Goal: Task Accomplishment & Management: Complete application form

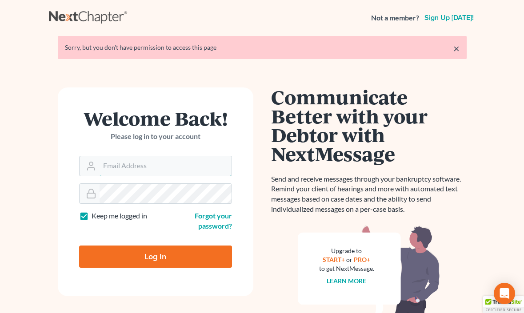
type input "[EMAIL_ADDRESS][DOMAIN_NAME]"
click at [149, 258] on input "Log In" at bounding box center [155, 257] width 153 height 22
type input "Thinking..."
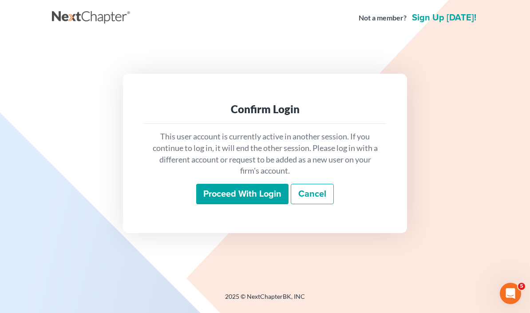
click at [231, 189] on input "Proceed with login" at bounding box center [242, 194] width 92 height 20
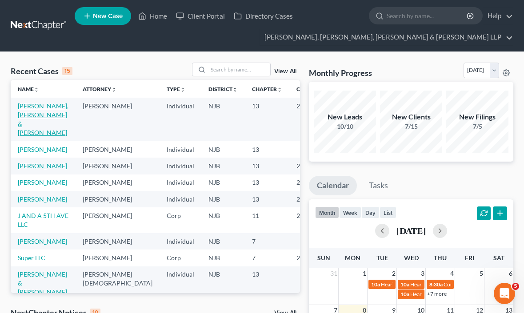
click at [27, 121] on link "Patterson Jr, Thomas & Patterson, Blanche" at bounding box center [43, 119] width 51 height 34
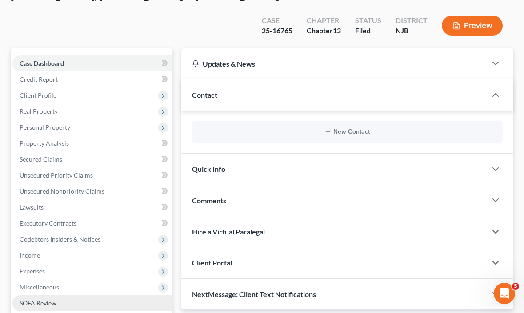
scroll to position [133, 0]
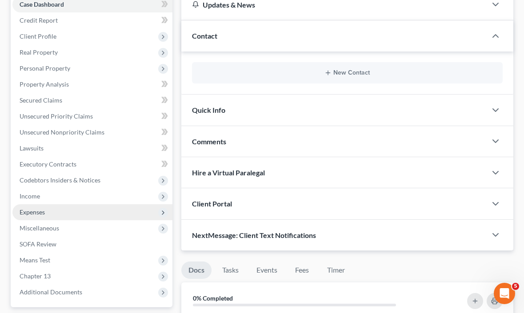
click at [35, 204] on span "Expenses" at bounding box center [92, 212] width 160 height 16
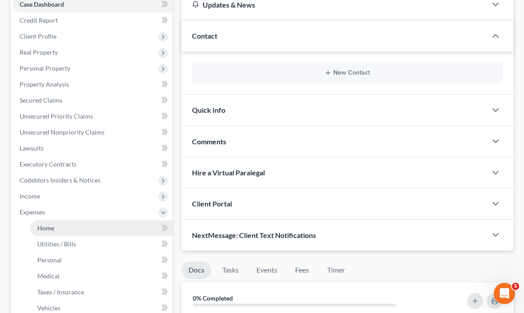
click at [44, 224] on span "Home" at bounding box center [45, 228] width 17 height 8
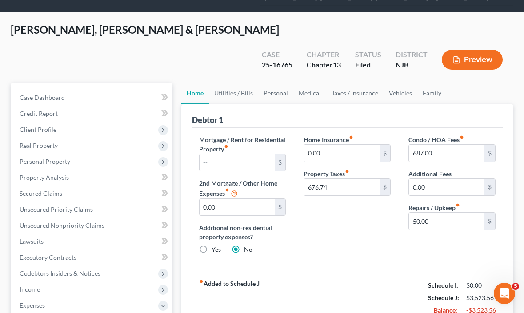
scroll to position [89, 0]
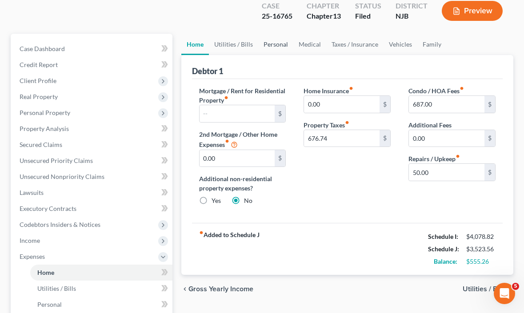
click at [273, 34] on link "Personal" at bounding box center [275, 44] width 35 height 21
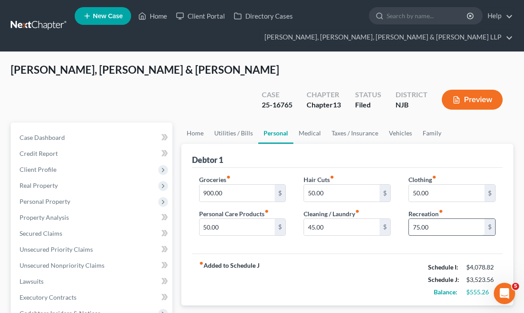
click at [445, 219] on input "75.00" at bounding box center [446, 227] width 75 height 17
type input "125.00"
click at [354, 254] on div "fiber_manual_record Added to Schedule J Schedule I: $4,078.82 Schedule J: $3,57…" at bounding box center [347, 280] width 310 height 52
click at [390, 254] on div "fiber_manual_record Added to Schedule J Schedule I: $4,078.82 Schedule J: $3,57…" at bounding box center [347, 280] width 310 height 52
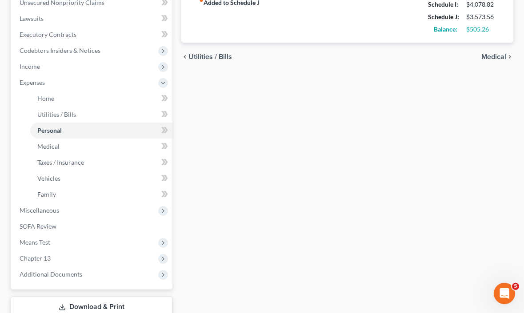
scroll to position [303, 0]
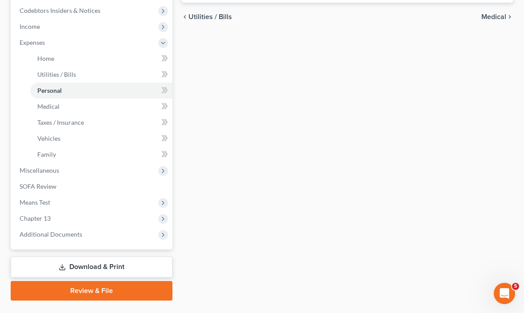
click at [99, 257] on link "Download & Print" at bounding box center [92, 267] width 162 height 21
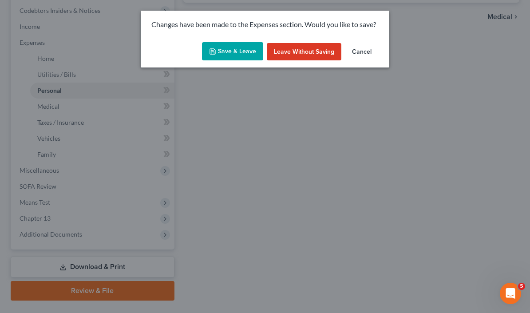
click at [232, 53] on button "Save & Leave" at bounding box center [232, 51] width 61 height 19
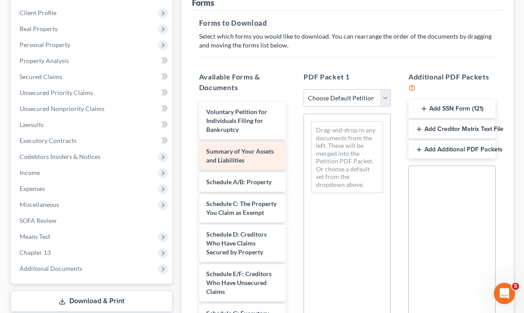
scroll to position [178, 0]
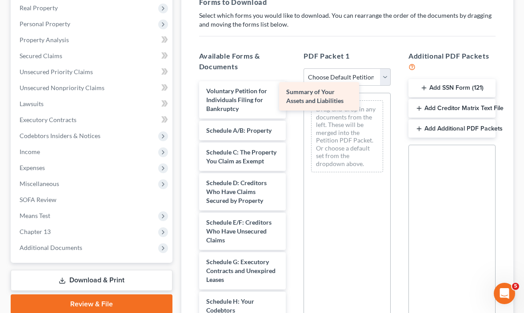
drag, startPoint x: 234, startPoint y: 115, endPoint x: 322, endPoint y: 98, distance: 89.2
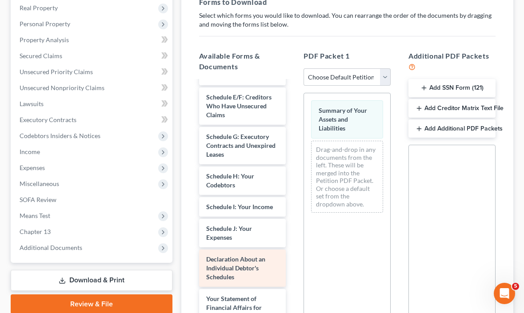
scroll to position [133, 0]
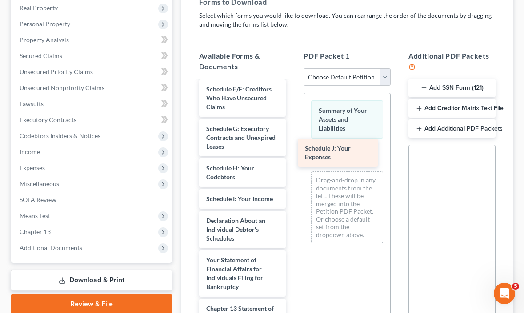
drag, startPoint x: 233, startPoint y: 223, endPoint x: 340, endPoint y: 138, distance: 137.5
click at [293, 138] on div "Schedule J: Your Expenses Voluntary Petition for Individuals Filing for Bankrup…" at bounding box center [242, 208] width 101 height 520
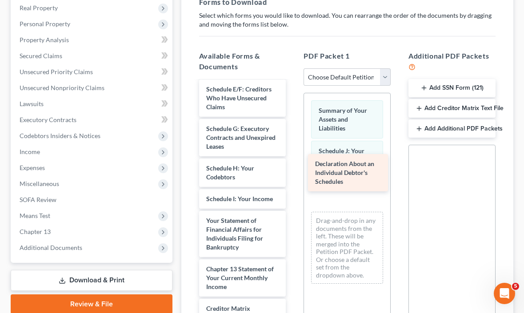
drag, startPoint x: 237, startPoint y: 222, endPoint x: 345, endPoint y: 169, distance: 121.1
click at [293, 169] on div "Declaration About an Individual Debtor's Schedules Voluntary Petition for Indiv…" at bounding box center [242, 188] width 101 height 480
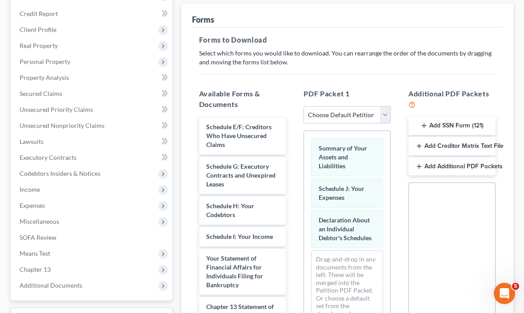
scroll to position [89, 0]
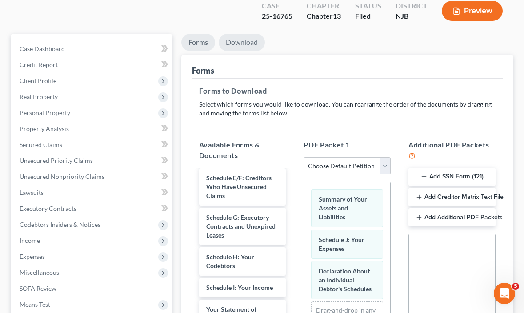
click at [236, 34] on link "Download" at bounding box center [241, 42] width 46 height 17
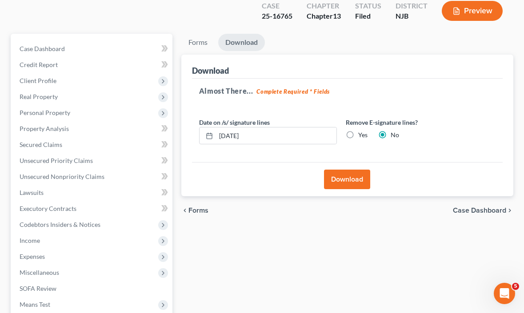
click at [353, 170] on button "Download" at bounding box center [347, 180] width 46 height 20
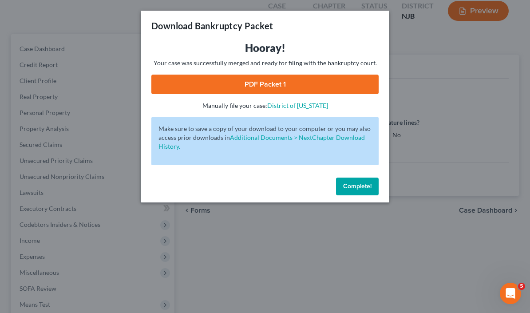
click at [159, 81] on link "PDF Packet 1" at bounding box center [264, 85] width 227 height 20
click at [361, 188] on span "Complete!" at bounding box center [357, 187] width 28 height 8
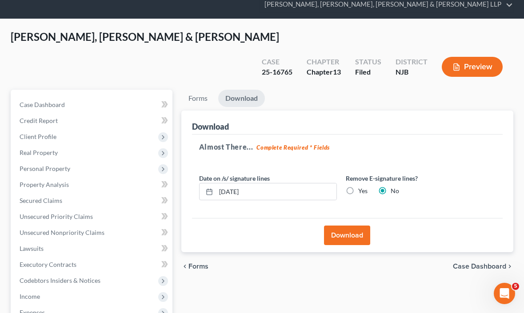
scroll to position [0, 0]
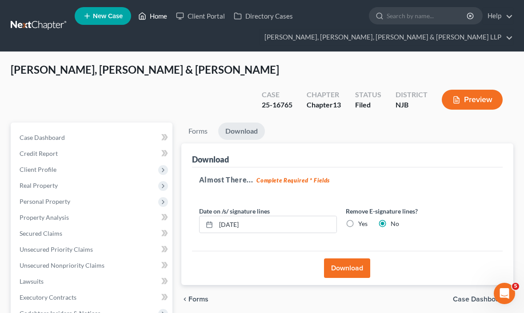
click at [155, 13] on link "Home" at bounding box center [153, 16] width 38 height 16
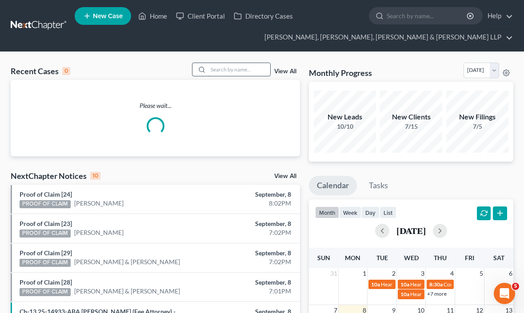
click at [242, 68] on input "search" at bounding box center [239, 69] width 62 height 13
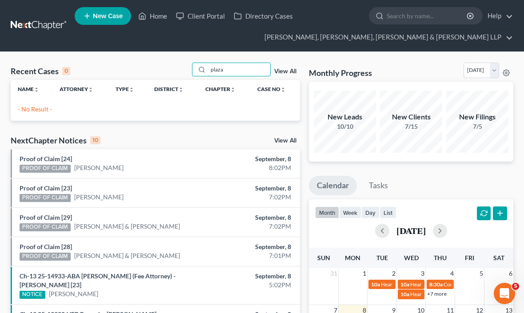
type input "plaza"
click at [104, 13] on span "New Case" at bounding box center [108, 16] width 30 height 7
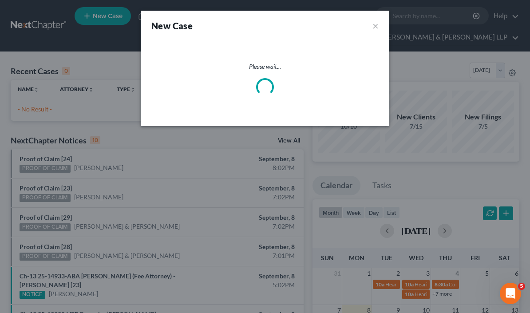
select select "51"
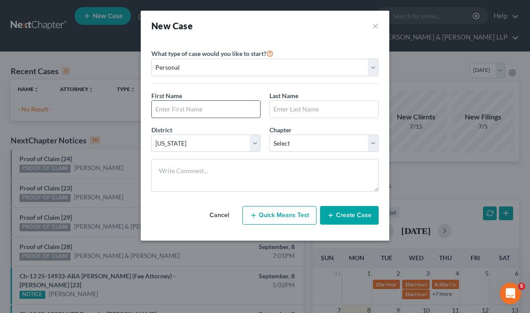
click at [230, 111] on input "text" at bounding box center [206, 109] width 108 height 17
type input "Daniel"
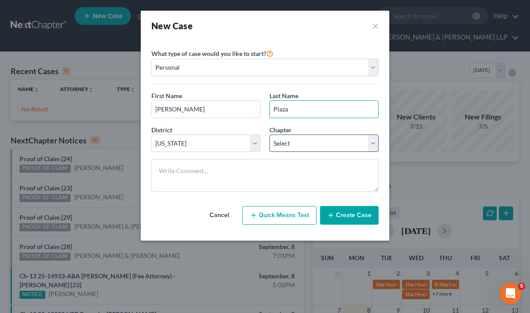
type input "Plaza"
click at [307, 143] on select "Select 7 11 12 13" at bounding box center [324, 144] width 109 height 18
select select "3"
click at [270, 135] on select "Select 7 11 12 13" at bounding box center [324, 144] width 109 height 18
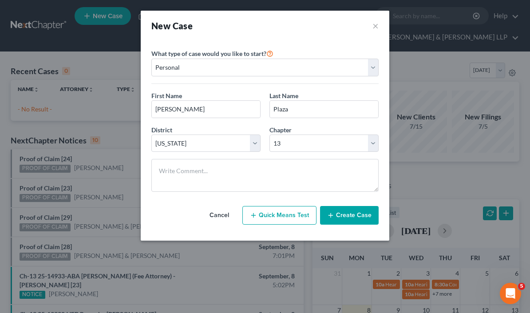
click at [354, 219] on button "Create Case" at bounding box center [349, 215] width 59 height 19
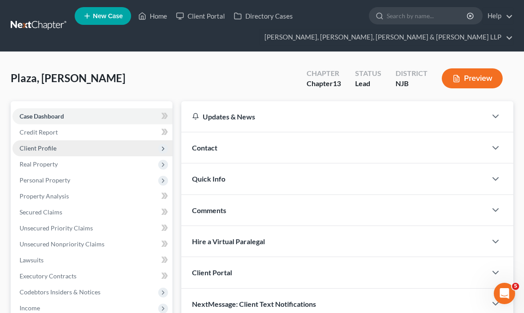
click at [38, 143] on span "Client Profile" at bounding box center [92, 148] width 160 height 16
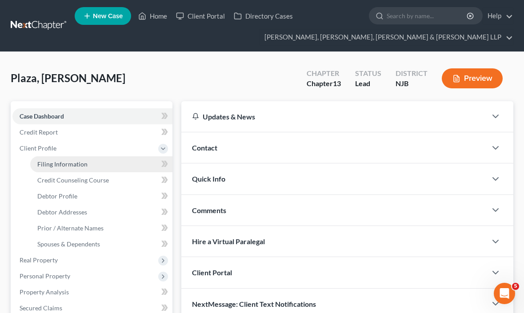
click at [54, 163] on span "Filing Information" at bounding box center [62, 164] width 50 height 8
select select "1"
select select "0"
select select "3"
select select "51"
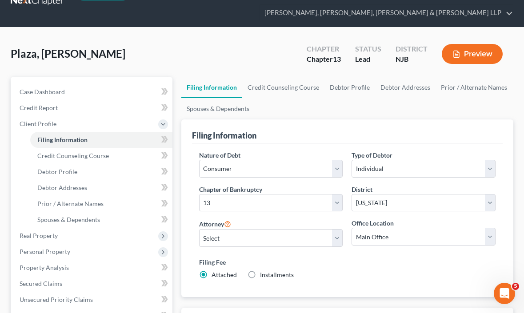
scroll to position [89, 0]
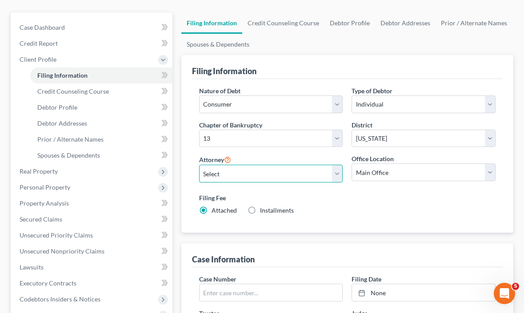
click at [232, 173] on select "Select David Stevens - NJB David Stevens - NYNB David Stevens - NYEB David Stev…" at bounding box center [271, 174] width 144 height 18
select select "6"
click at [199, 165] on select "Select David Stevens - NJB David Stevens - NYNB David Stevens - NYEB David Stev…" at bounding box center [271, 174] width 144 height 18
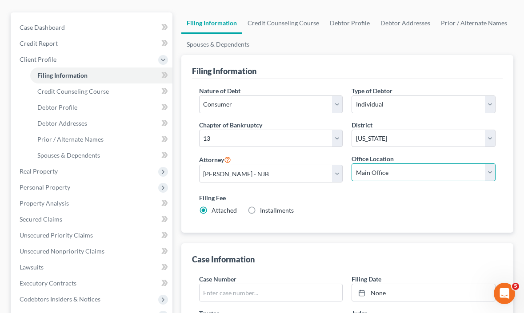
click at [384, 176] on select "Main Office Scura, Wigfield, Heyer, Stevens & Cammarota, LLP" at bounding box center [423, 172] width 144 height 18
select select "0"
click at [351, 163] on select "Main Office Scura, Wigfield, Heyer, Stevens & Cammarota, LLP" at bounding box center [423, 172] width 144 height 18
click at [374, 210] on div "Filing Fee Attached Installments Installments" at bounding box center [347, 204] width 296 height 22
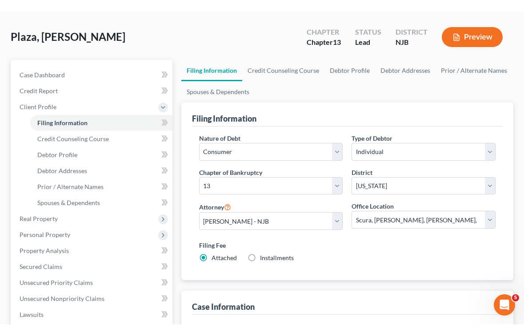
scroll to position [0, 0]
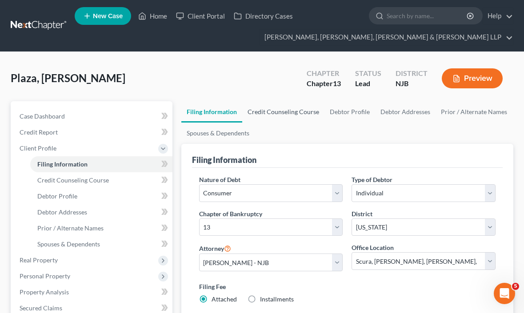
click at [282, 113] on link "Credit Counseling Course" at bounding box center [283, 111] width 82 height 21
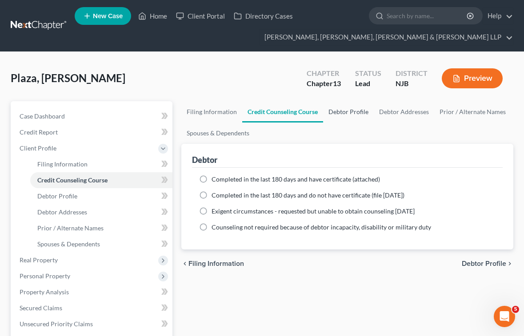
click at [336, 113] on link "Debtor Profile" at bounding box center [348, 111] width 51 height 21
select select "0"
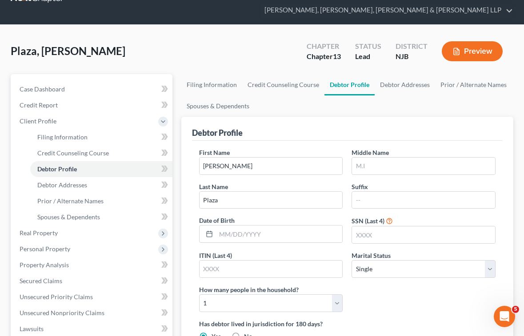
scroll to position [89, 0]
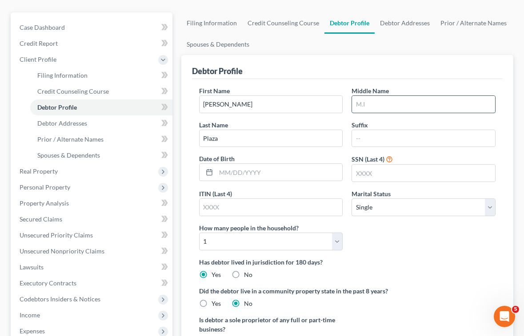
click at [390, 106] on input "text" at bounding box center [423, 104] width 143 height 17
type input "Stepfan"
click at [299, 54] on ul "Filing Information Credit Counseling Course Debtor Profile Debtor Addresses Pri…" at bounding box center [347, 33] width 332 height 43
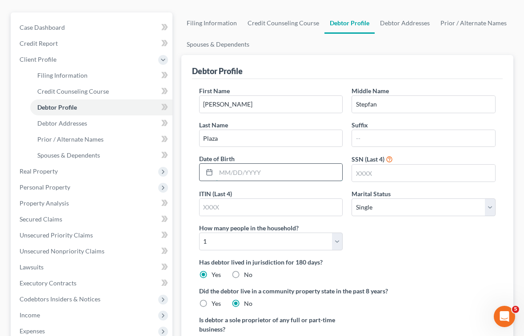
click at [252, 175] on input "text" at bounding box center [279, 172] width 127 height 17
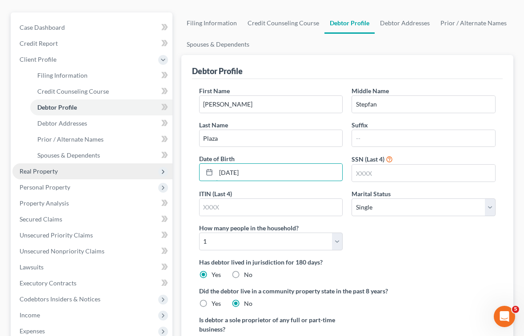
type input "03/06/1997"
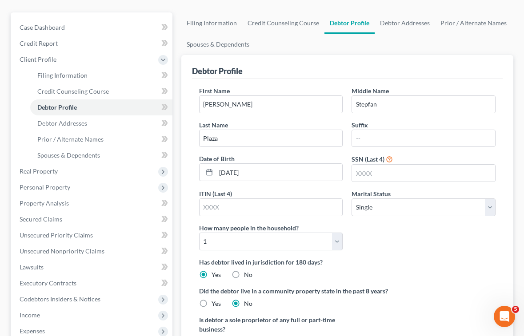
click at [452, 258] on label "Has debtor lived in jurisdiction for 180 days?" at bounding box center [347, 262] width 296 height 9
click at [206, 200] on input "text" at bounding box center [270, 207] width 143 height 17
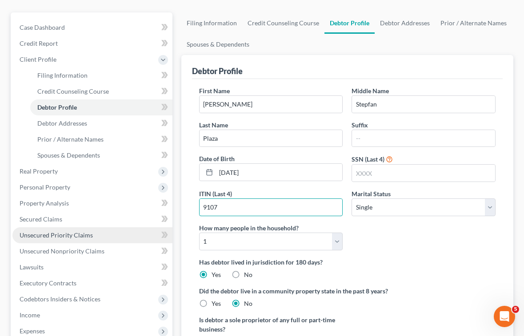
type input "9107"
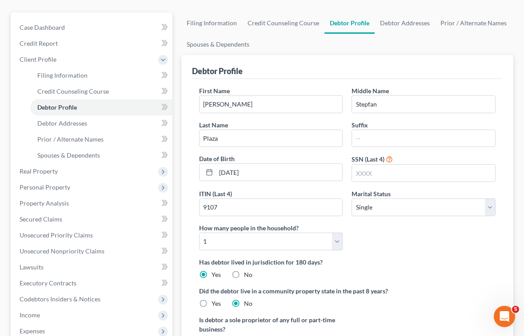
click at [395, 256] on div "First Name Daniel Middle Name Stepfan Last Name Plaza Suffix Date of Birth 03/0…" at bounding box center [347, 171] width 305 height 171
click at [339, 51] on ul "Filing Information Credit Counseling Course Debtor Profile Debtor Addresses Pri…" at bounding box center [347, 33] width 332 height 43
click at [393, 23] on link "Debtor Addresses" at bounding box center [404, 22] width 60 height 21
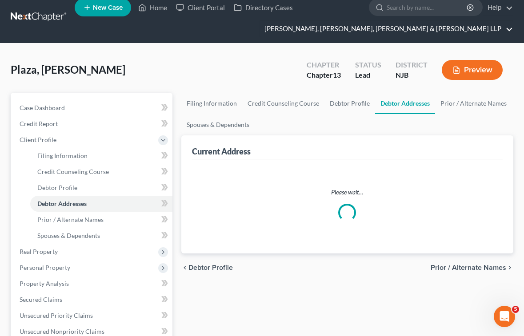
select select "0"
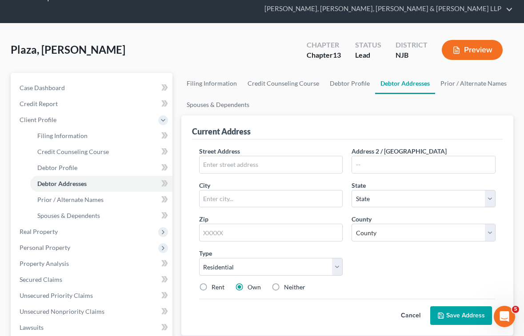
scroll to position [89, 0]
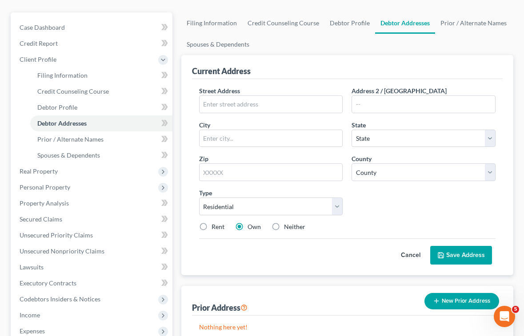
click at [420, 206] on div "Street Address * Address 2 / PO Box City * State * State AL AK AR AZ CA CO CT D…" at bounding box center [347, 162] width 305 height 152
click at [226, 104] on input "text" at bounding box center [270, 104] width 143 height 17
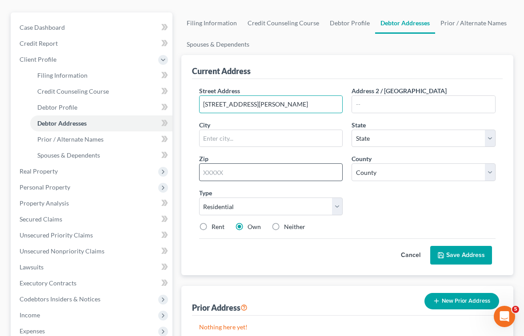
type input "2208 Harmon Cove Tower"
click at [251, 177] on input "text" at bounding box center [271, 172] width 144 height 18
type input "07094"
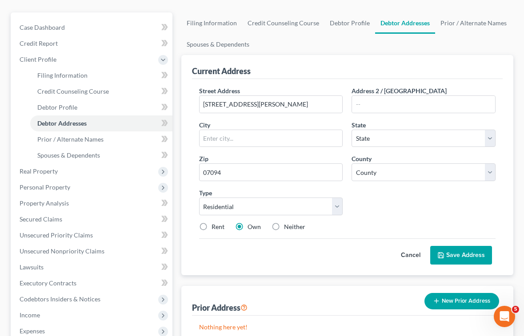
click at [375, 202] on div "Street Address * 2208 Harmon Cove Tower Address 2 / PO Box City * State * State…" at bounding box center [347, 162] width 305 height 152
type input "Secaucus"
select select "33"
click at [385, 171] on select "County Atlantic County Bergen County Burlington County Camden County Cape May C…" at bounding box center [423, 172] width 144 height 18
select select "8"
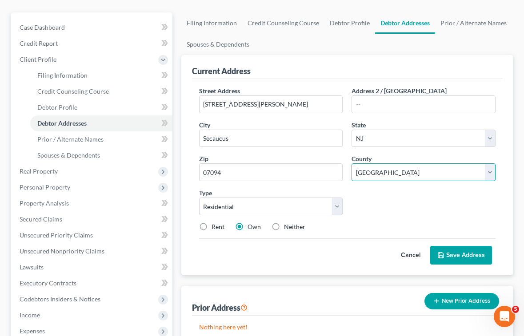
click at [351, 163] on select "County Atlantic County Bergen County Burlington County Camden County Cape May C…" at bounding box center [423, 172] width 144 height 18
click at [374, 212] on div "Street Address * 2208 Harmon Cove Tower Address 2 / PO Box City * Secaucus Stat…" at bounding box center [347, 162] width 305 height 152
click at [211, 226] on label "Rent" at bounding box center [217, 226] width 13 height 9
click at [215, 226] on input "Rent" at bounding box center [218, 225] width 6 height 6
radio input "true"
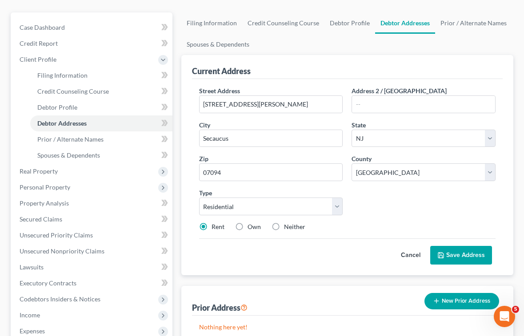
click at [367, 215] on div "Street Address * 2208 Harmon Cove Tower Address 2 / PO Box City * Secaucus Stat…" at bounding box center [347, 162] width 305 height 152
click at [471, 254] on button "Save Address" at bounding box center [461, 255] width 62 height 19
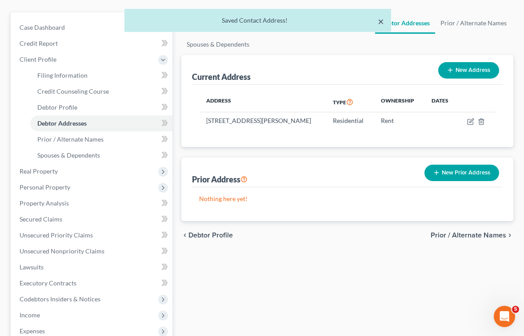
click at [380, 22] on button "×" at bounding box center [380, 21] width 6 height 11
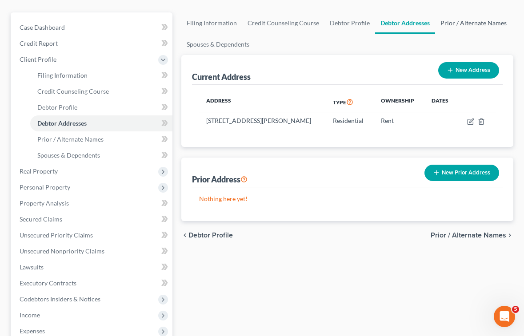
click at [457, 23] on link "Prior / Alternate Names" at bounding box center [473, 22] width 77 height 21
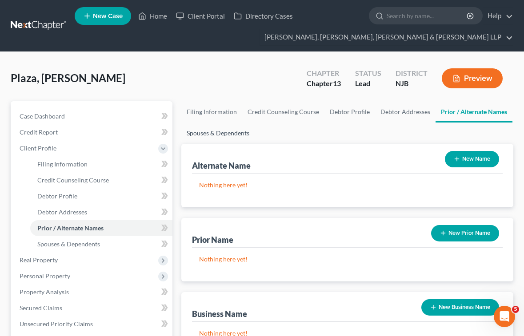
click at [234, 137] on link "Spouses & Dependents" at bounding box center [217, 133] width 73 height 21
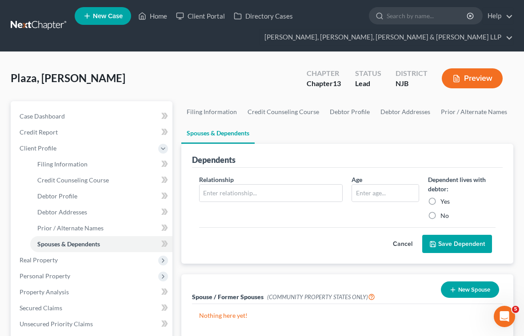
click at [273, 75] on div "Plaza, Daniel Upgraded Chapter Chapter 13 Status Lead District NJB Preview" at bounding box center [262, 82] width 502 height 39
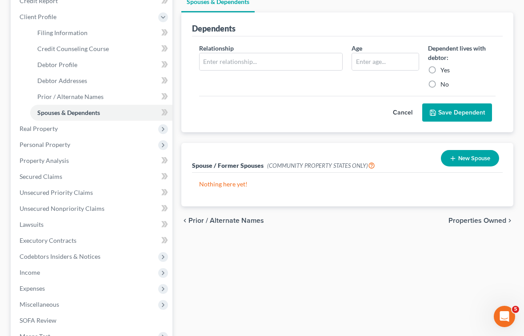
scroll to position [133, 0]
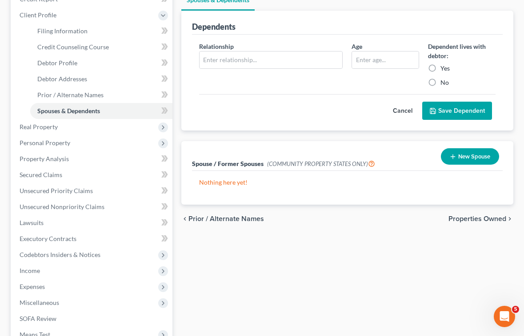
click at [478, 220] on span "Properties Owned" at bounding box center [477, 218] width 58 height 7
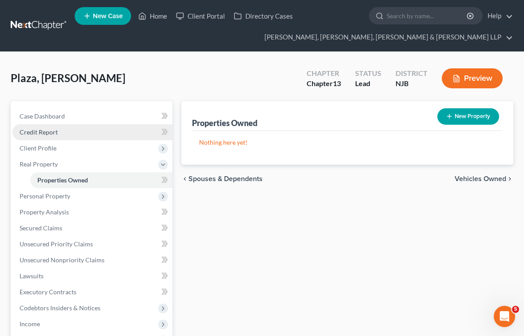
click at [45, 132] on span "Credit Report" at bounding box center [39, 132] width 38 height 8
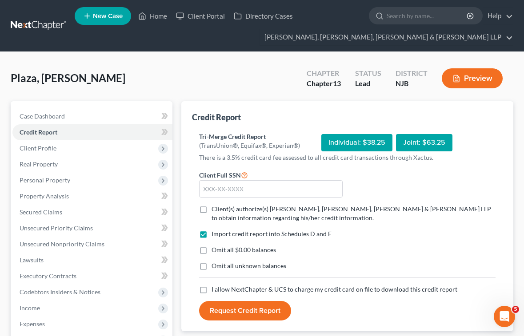
drag, startPoint x: 354, startPoint y: 260, endPoint x: 314, endPoint y: 254, distance: 40.5
click at [353, 259] on div "Import credit report into Schedules D and F Omit all $0.00 balances Omit all un…" at bounding box center [347, 258] width 305 height 56
click at [211, 210] on label "Client(s) authorize(s) Scura Wigfield, Heyer, Stevens & Cammarota LLP to obtain…" at bounding box center [353, 214] width 284 height 18
click at [215, 210] on input "Client(s) authorize(s) Scura Wigfield, Heyer, Stevens & Cammarota LLP to obtain…" at bounding box center [218, 208] width 6 height 6
checkbox input "true"
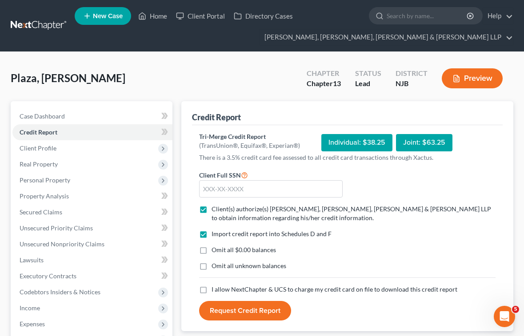
click at [211, 287] on label "I allow NextChapter & UCS to charge my credit card on file to download this cre…" at bounding box center [334, 289] width 246 height 9
click at [215, 287] on input "I allow NextChapter & UCS to charge my credit card on file to download this cre…" at bounding box center [218, 288] width 6 height 6
checkbox input "true"
click at [211, 250] on label "Omit all $0.00 balances" at bounding box center [243, 250] width 64 height 9
click at [215, 250] on input "Omit all $0.00 balances" at bounding box center [218, 249] width 6 height 6
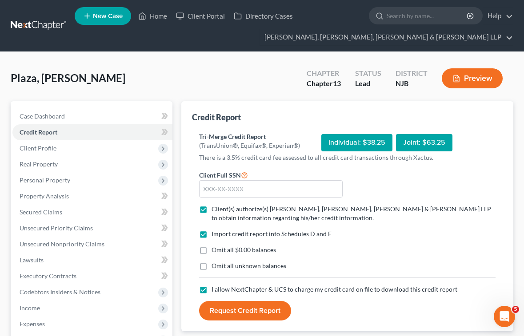
checkbox input "true"
click at [224, 191] on input "text" at bounding box center [271, 189] width 144 height 18
type input "149-02-9107"
click at [325, 244] on div "Import credit report into Schedules D and F Omit all $0.00 balances Omit all un…" at bounding box center [347, 258] width 305 height 56
click at [393, 253] on div "Omit all $0.00 balances" at bounding box center [347, 250] width 296 height 9
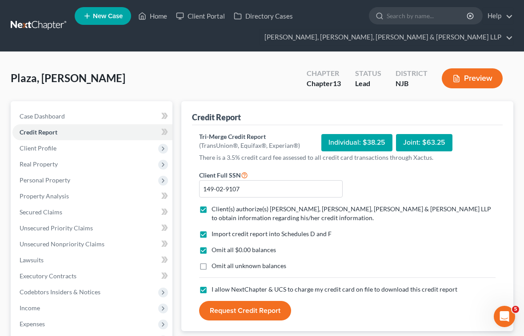
click at [250, 309] on button "Request Credit Report" at bounding box center [245, 311] width 92 height 20
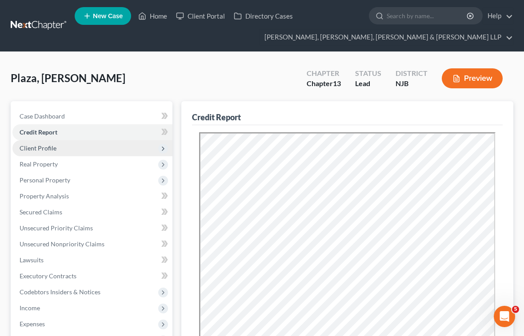
click at [41, 147] on span "Client Profile" at bounding box center [38, 148] width 37 height 8
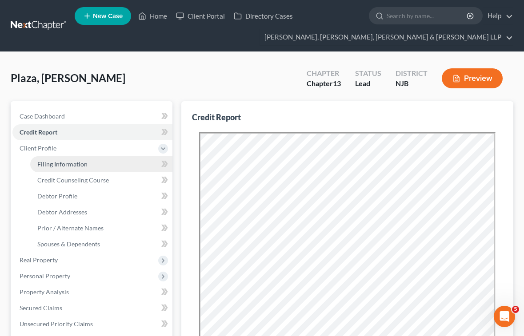
click at [59, 163] on span "Filing Information" at bounding box center [62, 164] width 50 height 8
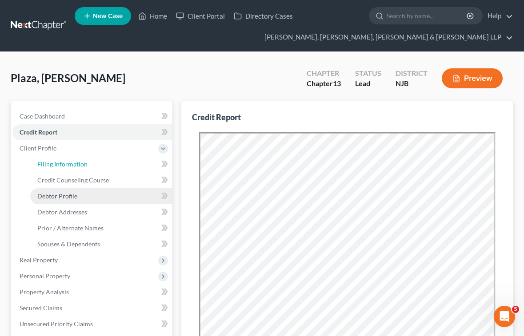
select select "1"
select select "0"
select select "3"
select select "51"
select select "6"
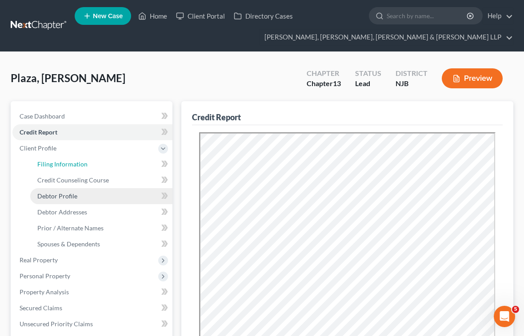
select select "0"
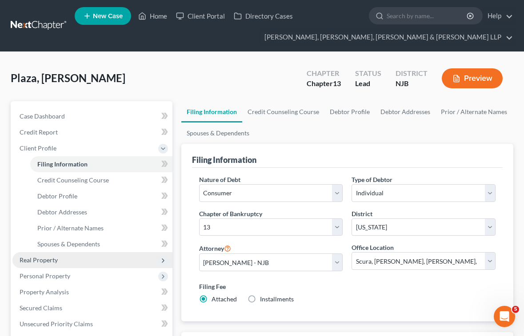
click at [42, 261] on span "Real Property" at bounding box center [39, 260] width 38 height 8
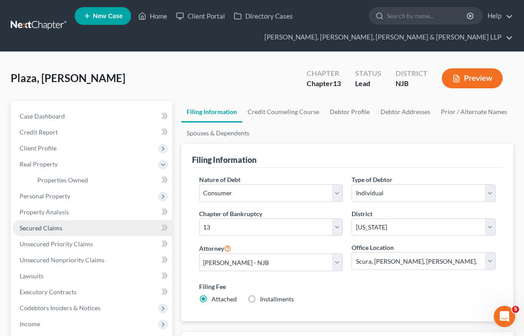
click at [47, 228] on span "Secured Claims" at bounding box center [41, 228] width 43 height 8
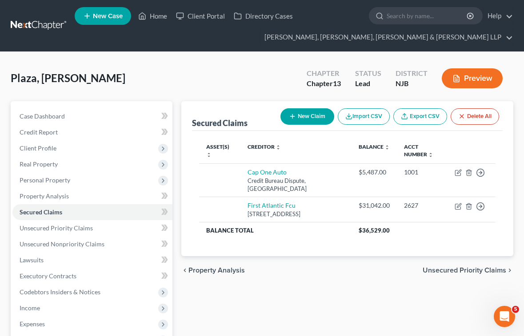
click at [444, 274] on span "Unsecured Priority Claims" at bounding box center [463, 270] width 83 height 7
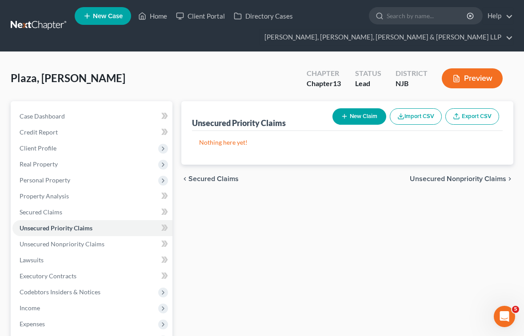
click at [463, 184] on div "chevron_left Secured Claims Unsecured Nonpriority Claims chevron_right" at bounding box center [347, 179] width 332 height 28
click at [461, 179] on span "Unsecured Nonpriority Claims" at bounding box center [457, 178] width 96 height 7
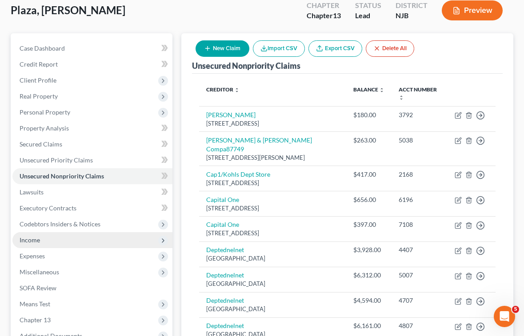
scroll to position [52, 0]
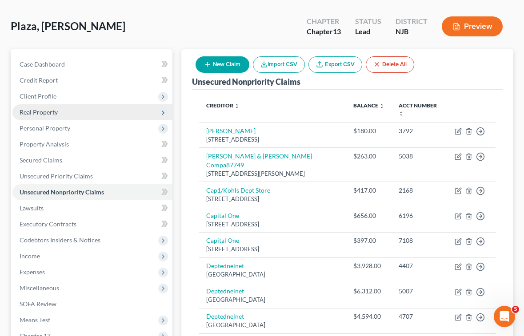
click at [42, 111] on span "Real Property" at bounding box center [39, 112] width 38 height 8
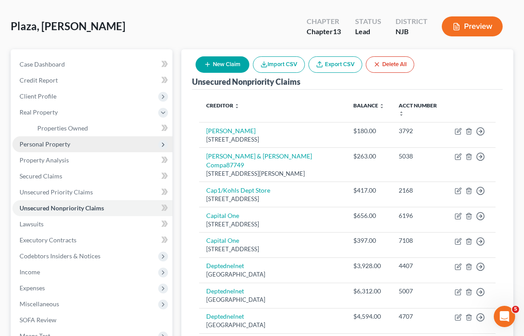
click at [46, 142] on span "Personal Property" at bounding box center [45, 144] width 51 height 8
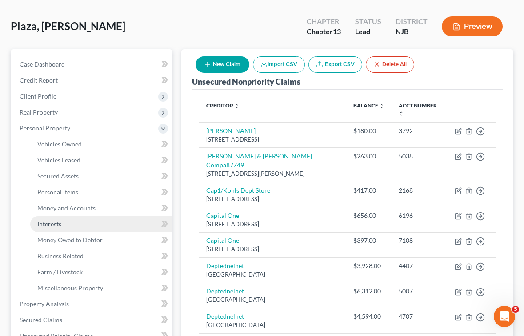
click at [50, 222] on span "Interests" at bounding box center [49, 224] width 24 height 8
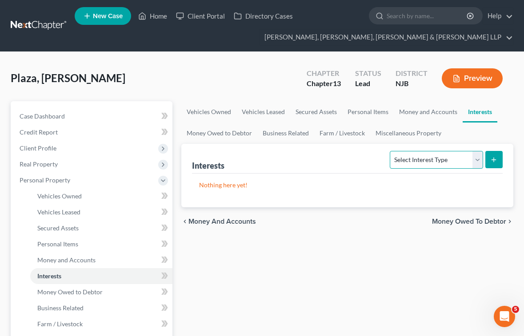
click at [437, 163] on select "Select Interest Type 401K Annuity Bond Education IRA Government Bond Government…" at bounding box center [435, 160] width 93 height 18
select select "incorporated_business"
click at [391, 151] on select "Select Interest Type 401K Annuity Bond Education IRA Government Bond Government…" at bounding box center [435, 160] width 93 height 18
click at [491, 157] on icon "submit" at bounding box center [493, 159] width 7 height 7
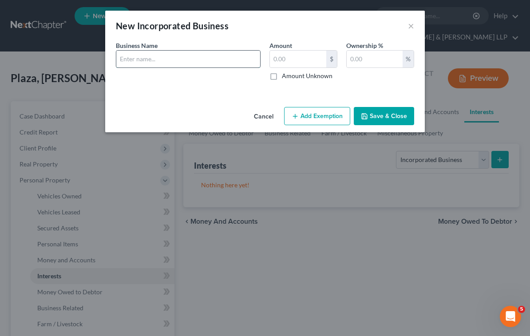
click at [209, 61] on input "text" at bounding box center [188, 59] width 144 height 17
type input "Door2door Enterprise LLC"
click at [362, 61] on input "text" at bounding box center [375, 59] width 56 height 17
type input "100"
click at [370, 111] on button "Save & Close" at bounding box center [384, 116] width 60 height 19
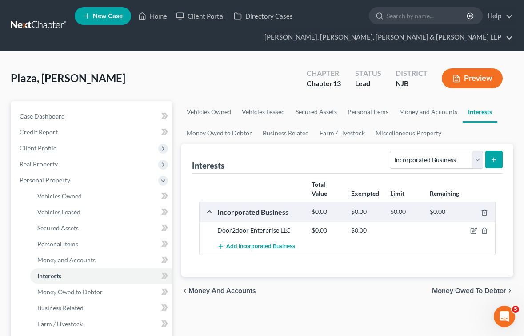
click at [261, 79] on div "Plaza, Daniel Upgraded Chapter Chapter 13 Status Lead District NJB Preview" at bounding box center [262, 82] width 502 height 39
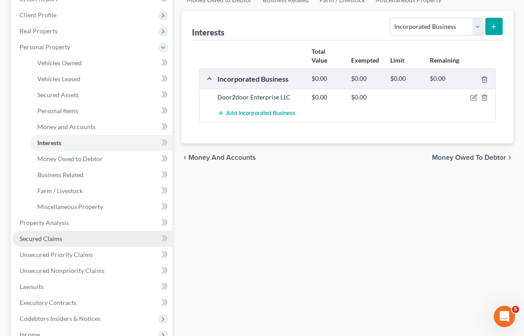
click at [52, 239] on span "Secured Claims" at bounding box center [41, 239] width 43 height 8
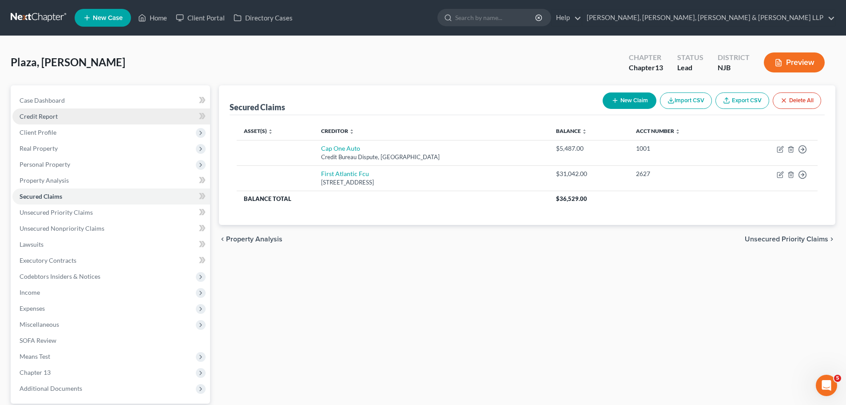
click at [40, 115] on span "Credit Report" at bounding box center [39, 116] width 38 height 8
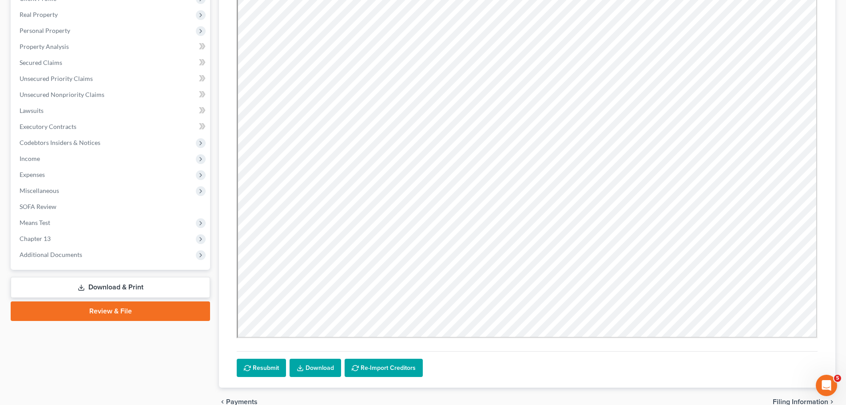
scroll to position [133, 0]
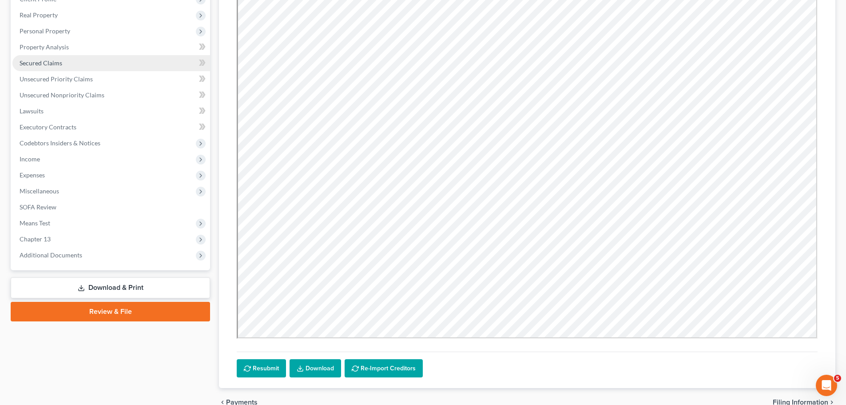
click at [50, 60] on span "Secured Claims" at bounding box center [41, 63] width 43 height 8
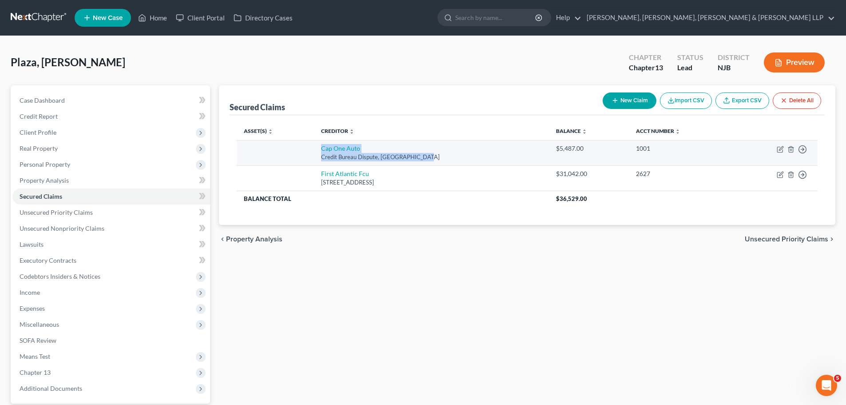
drag, startPoint x: 316, startPoint y: 147, endPoint x: 425, endPoint y: 153, distance: 109.0
click at [425, 153] on td "Cap One Auto Credit Bureau Dispute, Plano, TX 75025" at bounding box center [431, 152] width 235 height 25
copy td "Cap One Auto Credit Bureau Dispute, Plano, TX 75025"
click at [530, 148] on icon "button" at bounding box center [780, 149] width 7 height 7
select select "45"
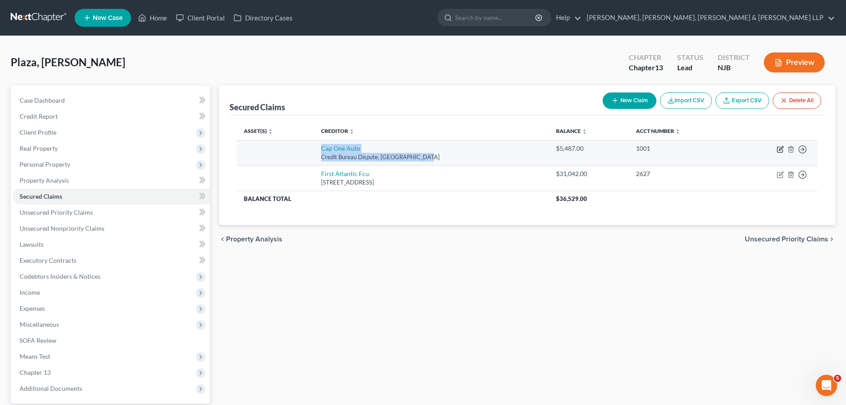
select select "0"
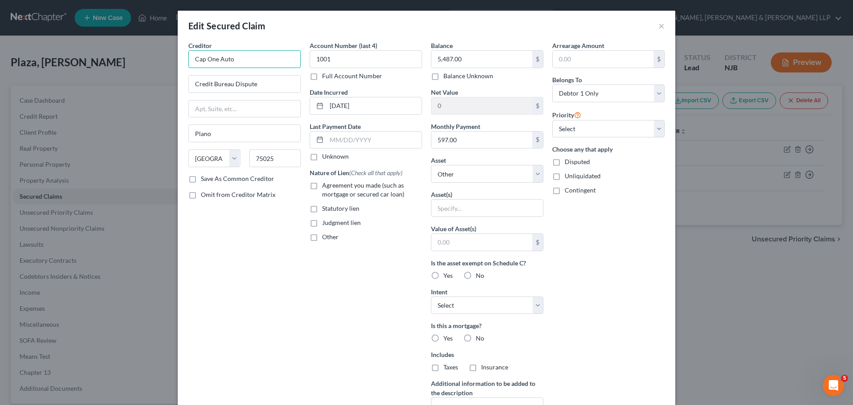
drag, startPoint x: 234, startPoint y: 62, endPoint x: 150, endPoint y: 62, distance: 83.9
click at [150, 62] on div "Edit Secured Claim × Creditor * Cap One Auto Credit Bureau Dispute Plano State …" at bounding box center [426, 202] width 853 height 405
paste input "ital One Auto Finance"
type input "Capital One Auto Finance"
click at [261, 253] on div "Creditor * Capital One Auto Finance Credit Bureau Dispute Plano State AL AK AR …" at bounding box center [244, 239] width 121 height 396
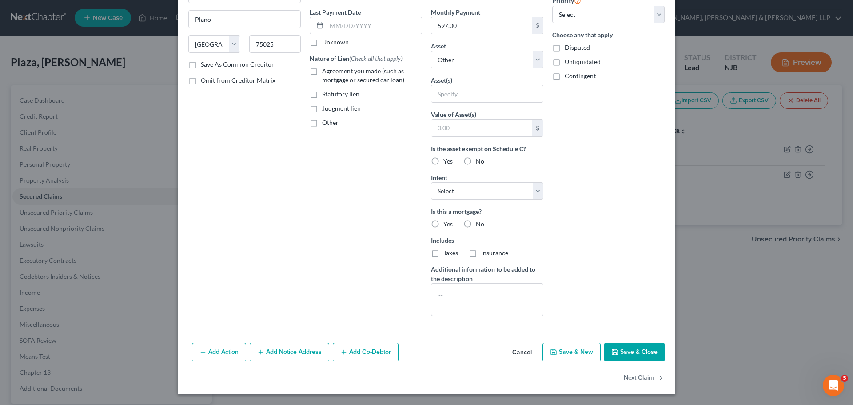
click at [530, 313] on button "Save & Close" at bounding box center [634, 351] width 60 height 19
select select
type input "0"
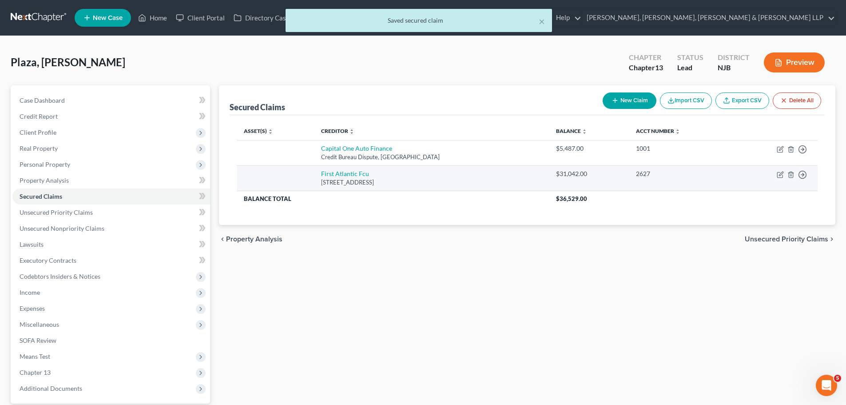
drag, startPoint x: 315, startPoint y: 172, endPoint x: 454, endPoint y: 185, distance: 140.0
click at [454, 185] on td "First Atlantic Fcu 468 Industrial Way W, Eatontown, NJ 07724" at bounding box center [431, 177] width 235 height 25
copy td "First Atlantic Fcu 468 Industrial Way W, Eatontown, NJ 07724"
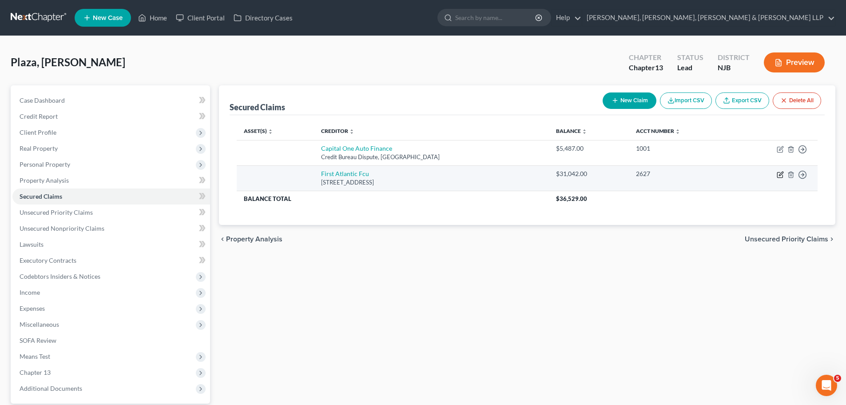
click at [530, 175] on icon "button" at bounding box center [780, 174] width 7 height 7
select select "33"
select select "0"
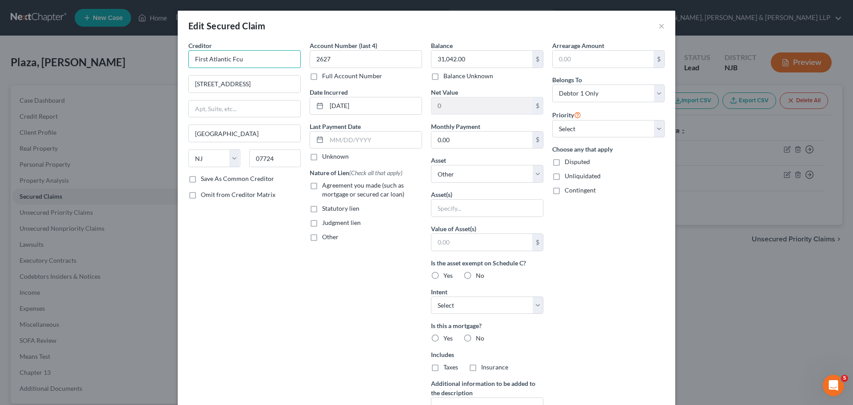
drag, startPoint x: 246, startPoint y: 62, endPoint x: 173, endPoint y: 70, distance: 72.8
click at [173, 70] on div "Edit Secured Claim × Creditor * First Atlantic Fcu 468 Industrial Way W Eatonto…" at bounding box center [426, 202] width 853 height 405
paste input "ederal Credit Union"
type input "First Atlantic Federal Credit Union"
click at [276, 255] on div "Creditor * First Atlantic Federal Credit Union 468 Industrial Way W Eatontown S…" at bounding box center [244, 239] width 121 height 396
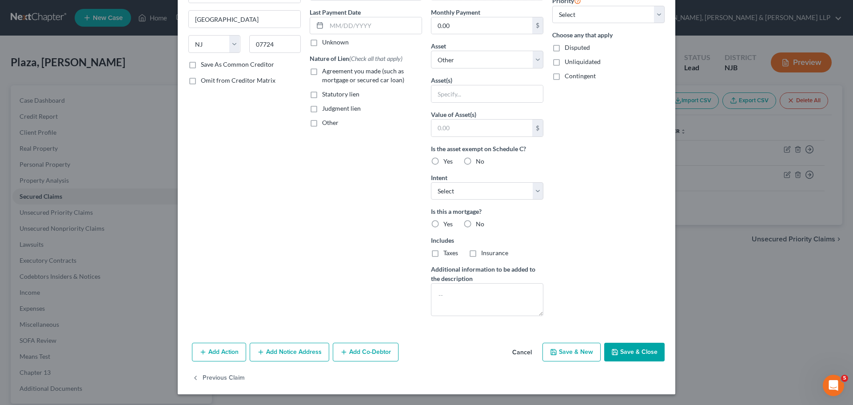
click at [530, 313] on button "Save & Close" at bounding box center [634, 351] width 60 height 19
select select
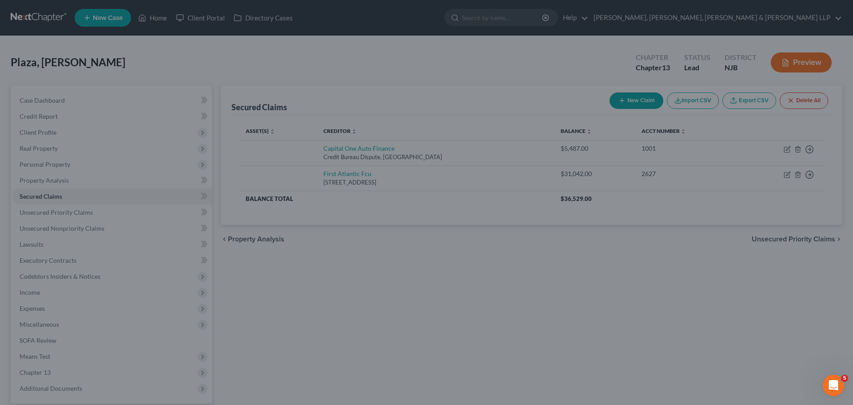
type input "0"
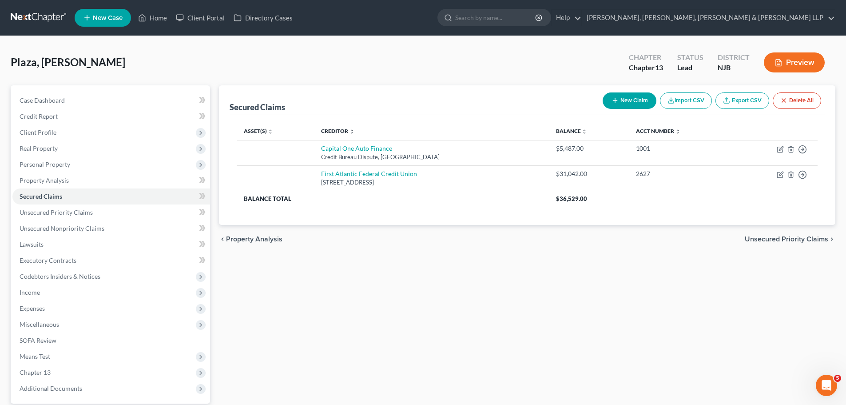
click at [75, 44] on div "Plaza, Daniel Upgraded Chapter Chapter 13 Status Lead District NJB Preview Peti…" at bounding box center [423, 254] width 846 height 436
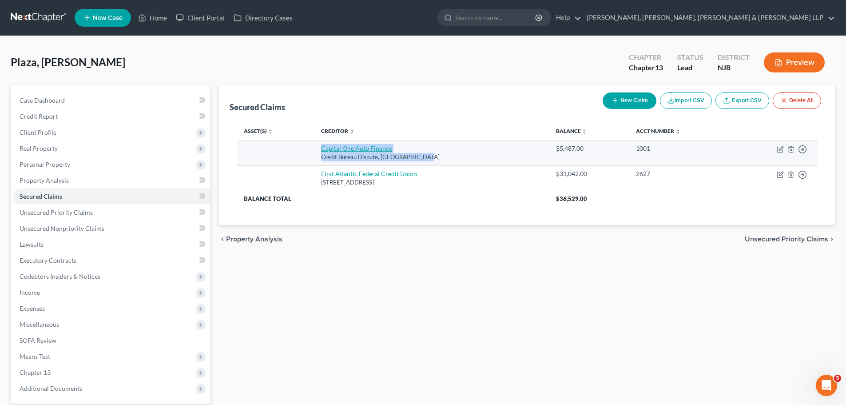
drag, startPoint x: 429, startPoint y: 153, endPoint x: 322, endPoint y: 152, distance: 106.6
click at [322, 152] on td "Capital One Auto Finance Credit Bureau Dispute, Plano, TX 75025" at bounding box center [431, 152] width 235 height 25
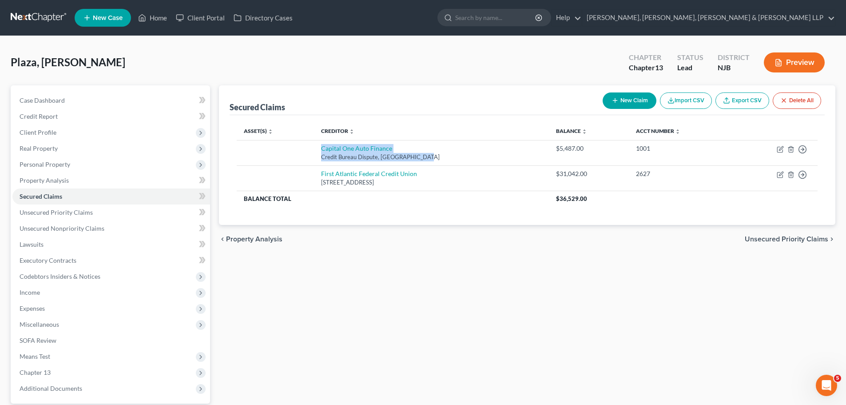
copy td "Capital One Auto Finance Credit Bureau Dispute, Plano, TX 75025"
drag, startPoint x: 130, startPoint y: 48, endPoint x: 134, endPoint y: 52, distance: 5.7
click at [130, 48] on div "Plaza, Daniel Upgraded Chapter Chapter 13 Status Lead District NJB Preview" at bounding box center [423, 66] width 825 height 39
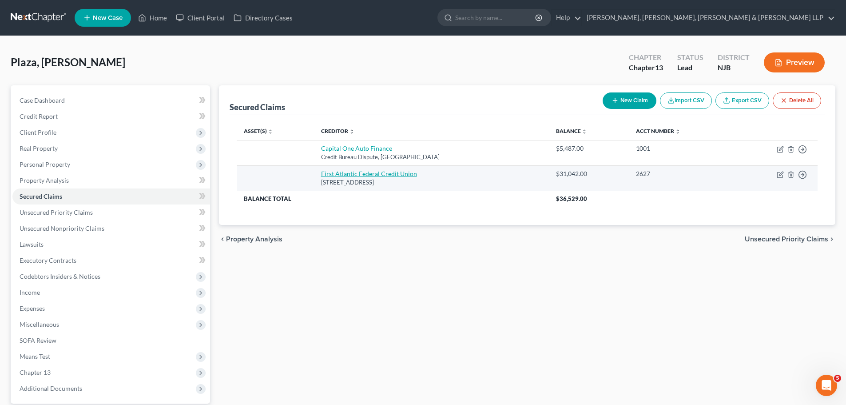
drag, startPoint x: 439, startPoint y: 183, endPoint x: 322, endPoint y: 174, distance: 117.6
click at [322, 174] on td "First Atlantic Federal Credit Union 468 Industrial Way W, Eatontown, NJ 07724" at bounding box center [431, 177] width 235 height 25
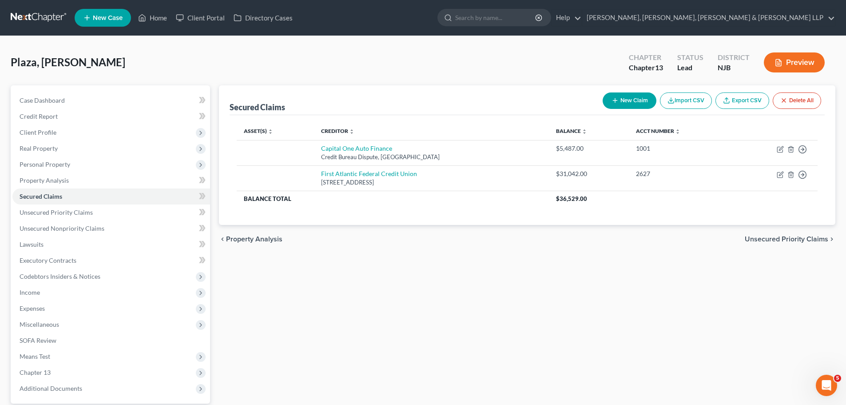
copy td "First Atlantic Federal Credit Union 468 Industrial Way W, Eatontown, NJ 07724"
click at [140, 60] on div "Plaza, Daniel Upgraded Chapter Chapter 13 Status Lead District NJB Preview" at bounding box center [423, 66] width 825 height 39
click at [149, 16] on link "Home" at bounding box center [153, 18] width 38 height 16
